Goal: Task Accomplishment & Management: Manage account settings

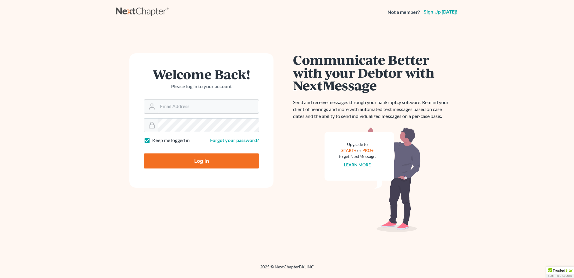
click at [183, 108] on input "Email Address" at bounding box center [208, 106] width 101 height 13
type input "fesenmyer_law@hotmail.com"
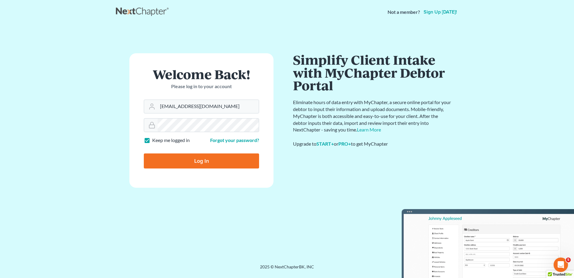
click at [193, 160] on input "Log In" at bounding box center [201, 160] width 115 height 15
type input "Thinking..."
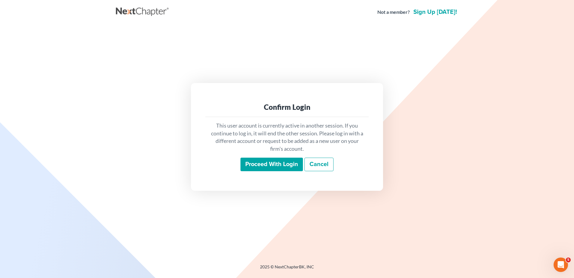
click at [262, 160] on input "Proceed with login" at bounding box center [272, 164] width 62 height 14
